Goal: Check status: Check status

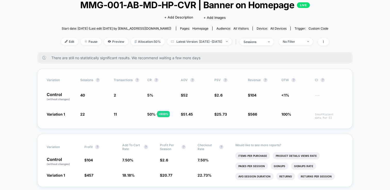
scroll to position [43, 0]
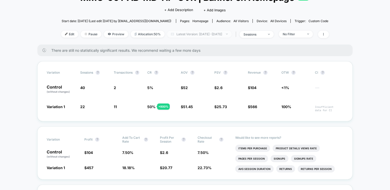
click at [189, 34] on span "Latest Version: [DATE] - [DATE]" at bounding box center [199, 34] width 64 height 7
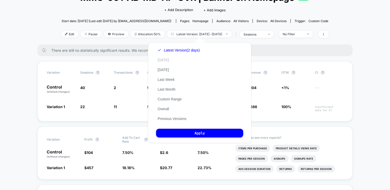
click at [163, 61] on button "[DATE]" at bounding box center [163, 60] width 14 height 5
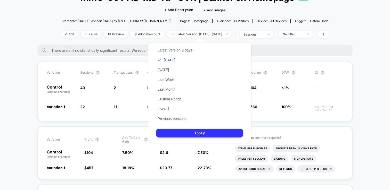
click at [200, 133] on button "Apply" at bounding box center [199, 133] width 87 height 9
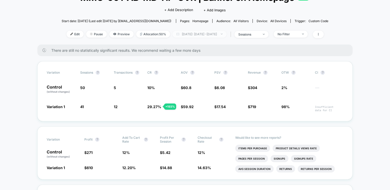
click at [181, 35] on span "[DATE]: [DATE] - [DATE]" at bounding box center [199, 34] width 54 height 7
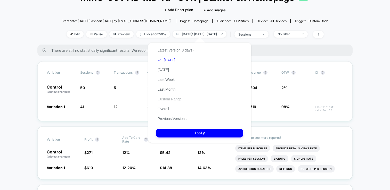
click at [176, 99] on button "Custom Range" at bounding box center [169, 99] width 27 height 5
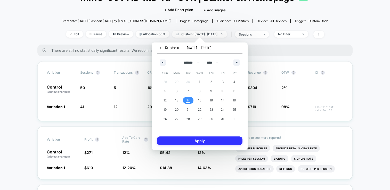
click at [205, 140] on button "Apply" at bounding box center [200, 141] width 86 height 9
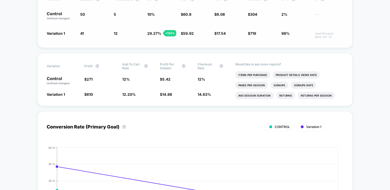
scroll to position [54, 0]
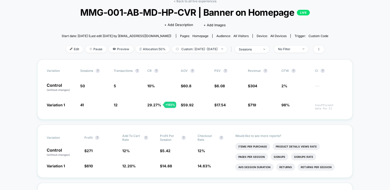
scroll to position [27, 0]
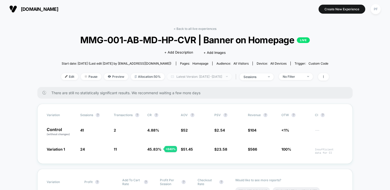
click at [187, 76] on span "Latest Version: [DATE] - [DATE]" at bounding box center [199, 76] width 64 height 7
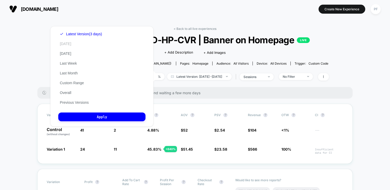
click at [70, 43] on button "[DATE]" at bounding box center [65, 43] width 14 height 5
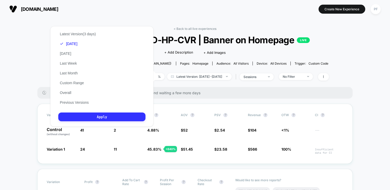
click at [103, 119] on button "Apply" at bounding box center [101, 117] width 87 height 9
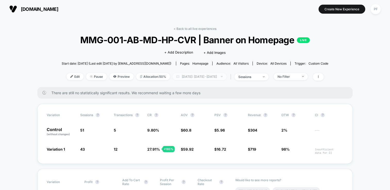
click at [218, 77] on span "[DATE]: [DATE] - [DATE]" at bounding box center [199, 76] width 54 height 7
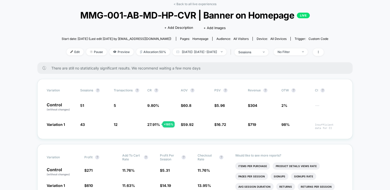
scroll to position [25, 0]
